Goal: Information Seeking & Learning: Learn about a topic

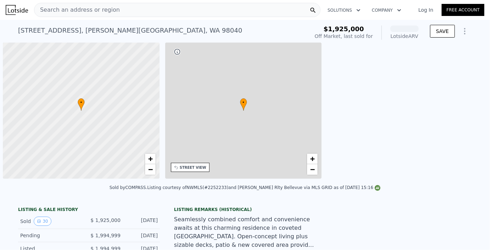
scroll to position [0, 3]
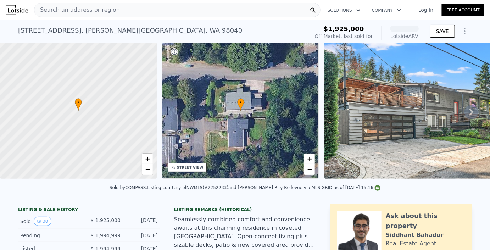
click at [122, 8] on div "Search an address or region" at bounding box center [177, 10] width 287 height 14
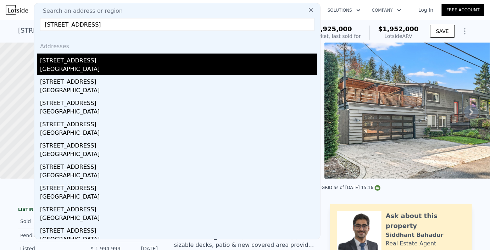
type input "2404 64th Ave SE, Mercer Island, WA 98040"
click at [47, 63] on div "[STREET_ADDRESS]" at bounding box center [179, 59] width 278 height 11
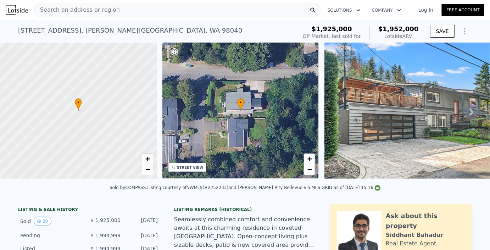
type input "4"
type input "3240"
type input "14300"
type input "$ 2,343,000"
type input "-$ 148,364"
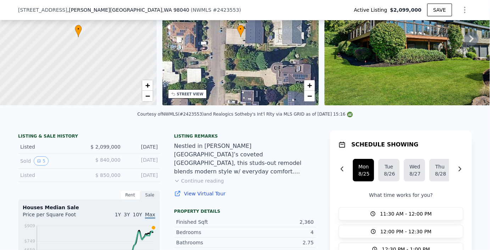
scroll to position [75, 0]
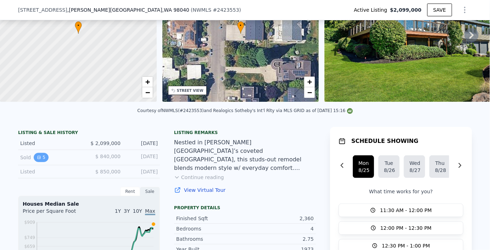
click at [43, 157] on button "5" at bounding box center [41, 157] width 15 height 9
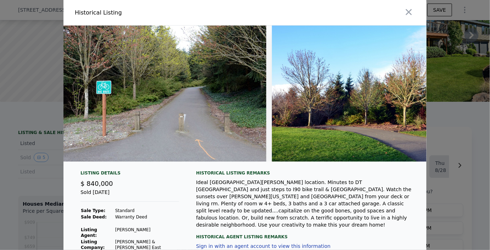
type input "5"
type input "2880"
type input "10000"
type input "$ 1,952,000"
type input "-$ 315,336"
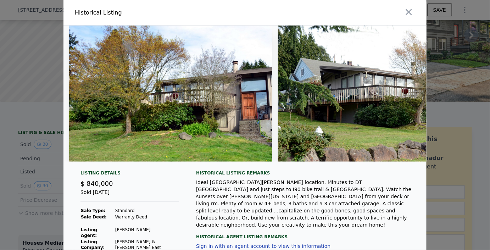
click at [204, 101] on img at bounding box center [170, 94] width 203 height 136
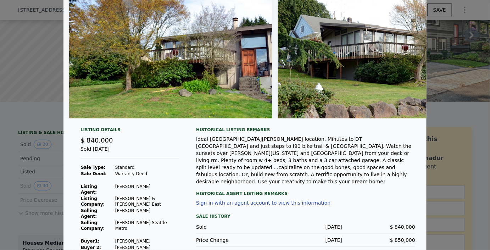
click at [464, 143] on div at bounding box center [245, 125] width 490 height 250
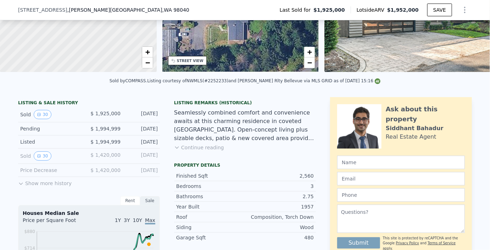
scroll to position [109, 0]
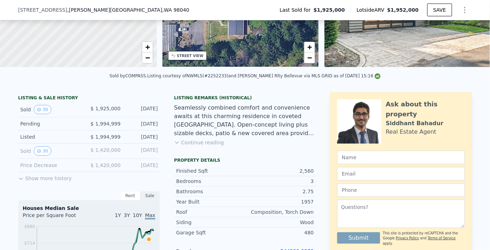
click at [46, 176] on button "Show more history" at bounding box center [45, 177] width 54 height 10
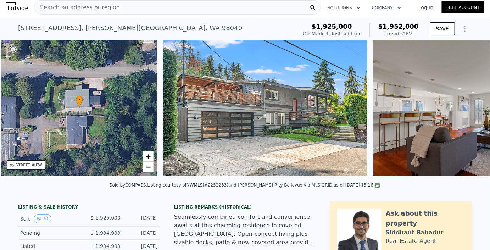
scroll to position [0, 165]
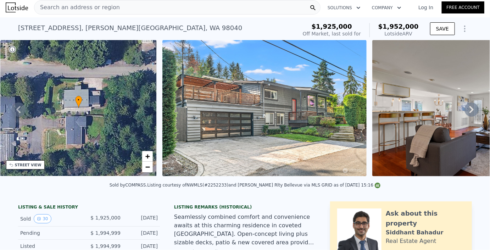
type input "4"
type input "3240"
type input "14300"
type input "$ 2,343,000"
type input "-$ 148,364"
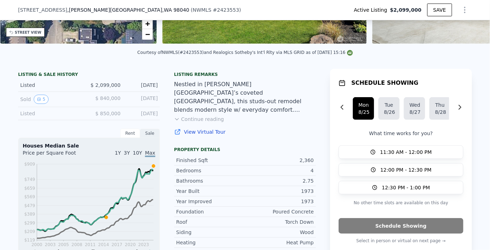
scroll to position [141, 0]
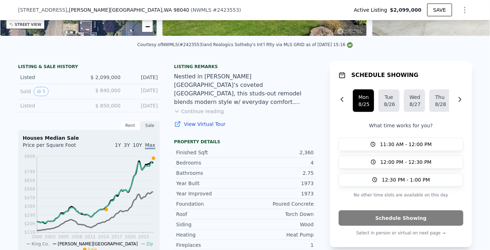
click at [196, 123] on link "View Virtual Tour" at bounding box center [245, 124] width 142 height 7
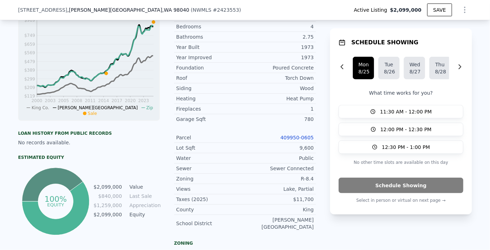
scroll to position [280, 0]
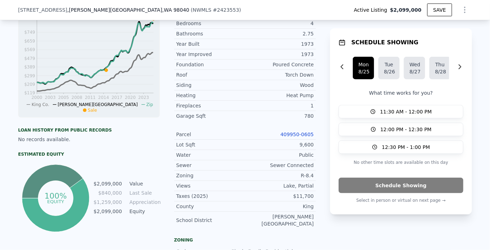
click at [292, 132] on link "409950-0605" at bounding box center [297, 135] width 33 height 6
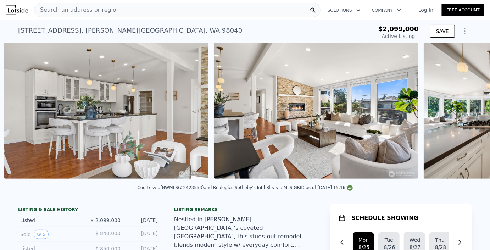
scroll to position [0, 2216]
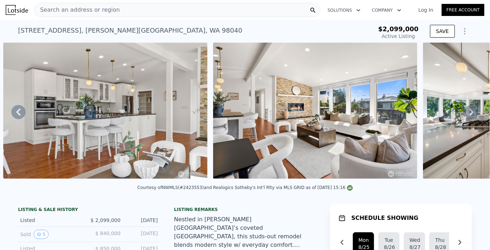
click at [261, 96] on img at bounding box center [315, 111] width 204 height 136
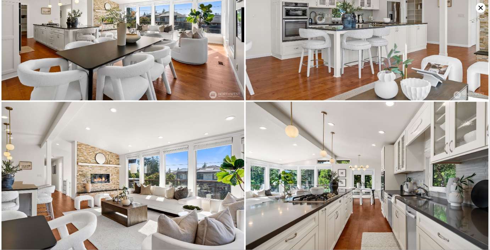
scroll to position [817, 0]
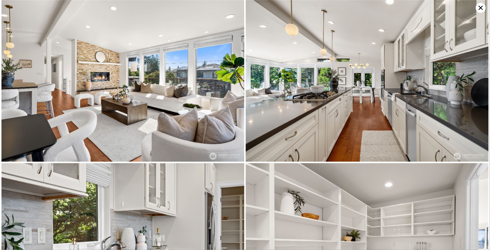
click at [313, 95] on img at bounding box center [367, 81] width 243 height 162
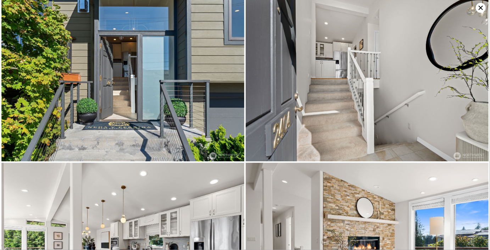
scroll to position [163, 0]
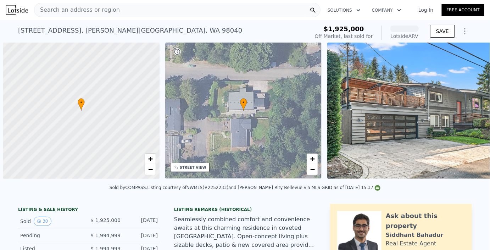
scroll to position [0, 3]
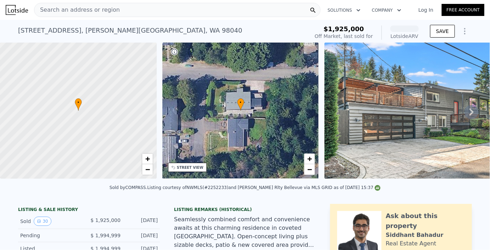
click at [145, 16] on div "Search an address or region" at bounding box center [177, 10] width 287 height 14
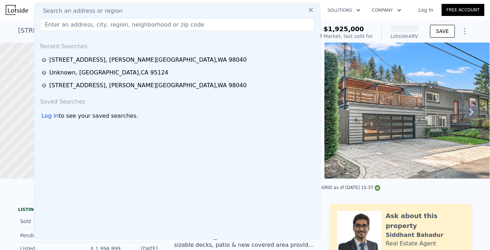
click at [139, 12] on div "Search an address or region" at bounding box center [177, 11] width 280 height 9
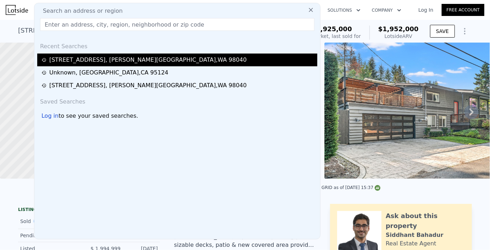
click at [72, 61] on div "[STREET_ADDRESS]" at bounding box center [148, 60] width 198 height 9
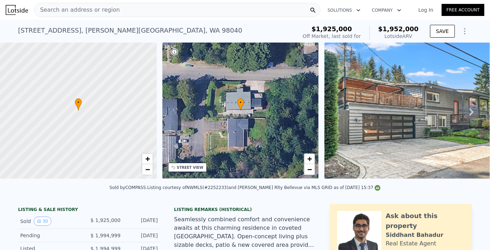
type input "4"
type input "3240"
type input "14300"
type input "$ 2,343,000"
type input "-$ 148,364"
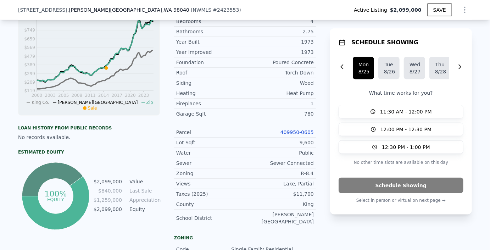
scroll to position [284, 0]
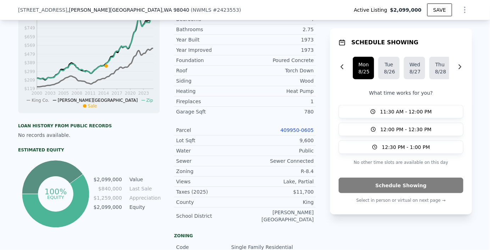
click at [286, 127] on link "409950-0605" at bounding box center [297, 130] width 33 height 6
